Goal: Information Seeking & Learning: Learn about a topic

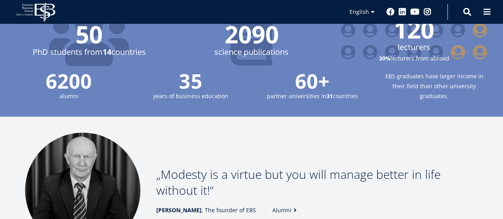
scroll to position [1113, 0]
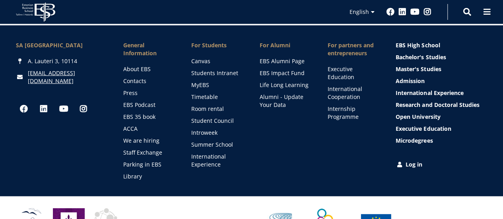
click at [144, 65] on ul "About EBS Contacts Press EBS Podcast EBS 35 book ACCA We are hiring Staff Excha…" at bounding box center [149, 122] width 52 height 115
click at [144, 65] on link "About EBS" at bounding box center [150, 69] width 52 height 8
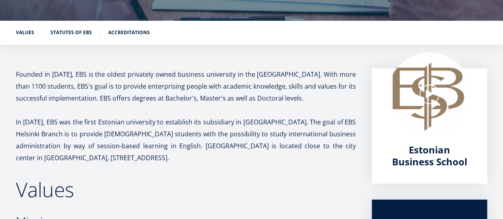
scroll to position [119, 0]
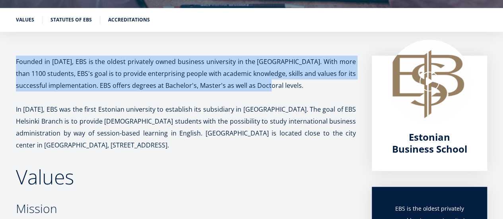
drag, startPoint x: 266, startPoint y: 86, endPoint x: 16, endPoint y: 62, distance: 251.3
click at [16, 62] on p "Founded in 1988, EBS is the oldest privately owned business university in the B…" at bounding box center [186, 74] width 340 height 36
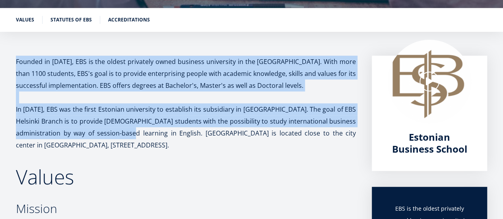
drag, startPoint x: 94, startPoint y: 133, endPoint x: 10, endPoint y: 53, distance: 115.8
copy div "Founded in 1988, EBS is the oldest privately owned business university in the B…"
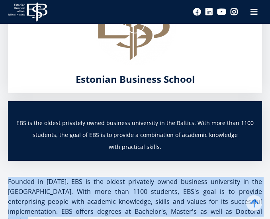
scroll to position [162, 0]
